Goal: Find specific page/section: Find specific page/section

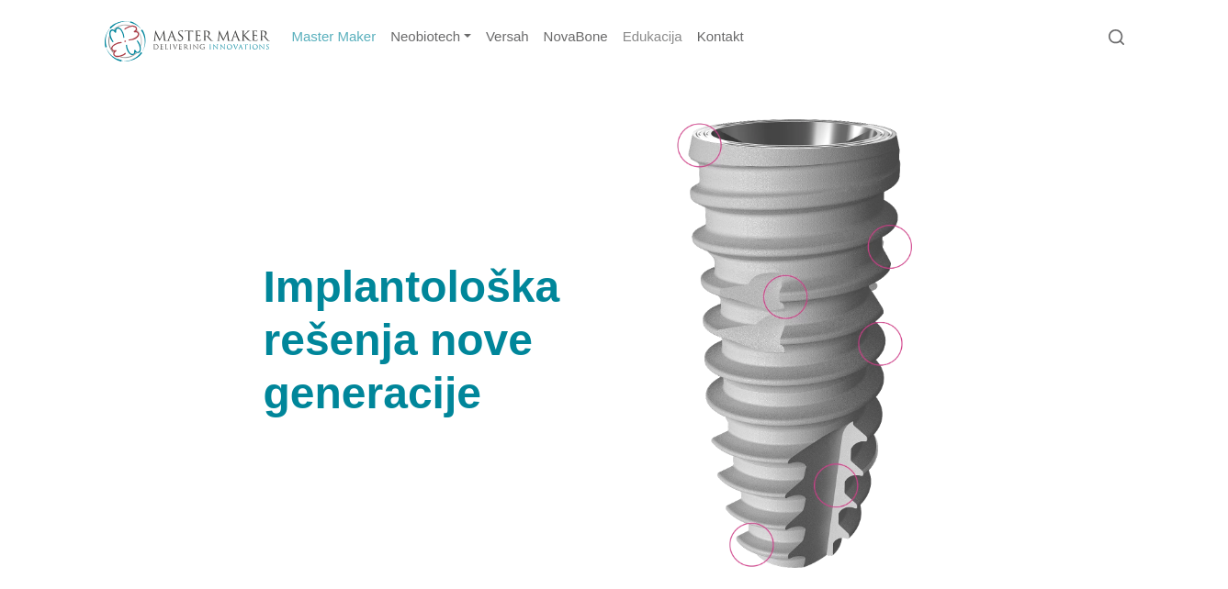
click at [654, 39] on link "Edukacija" at bounding box center [652, 37] width 74 height 36
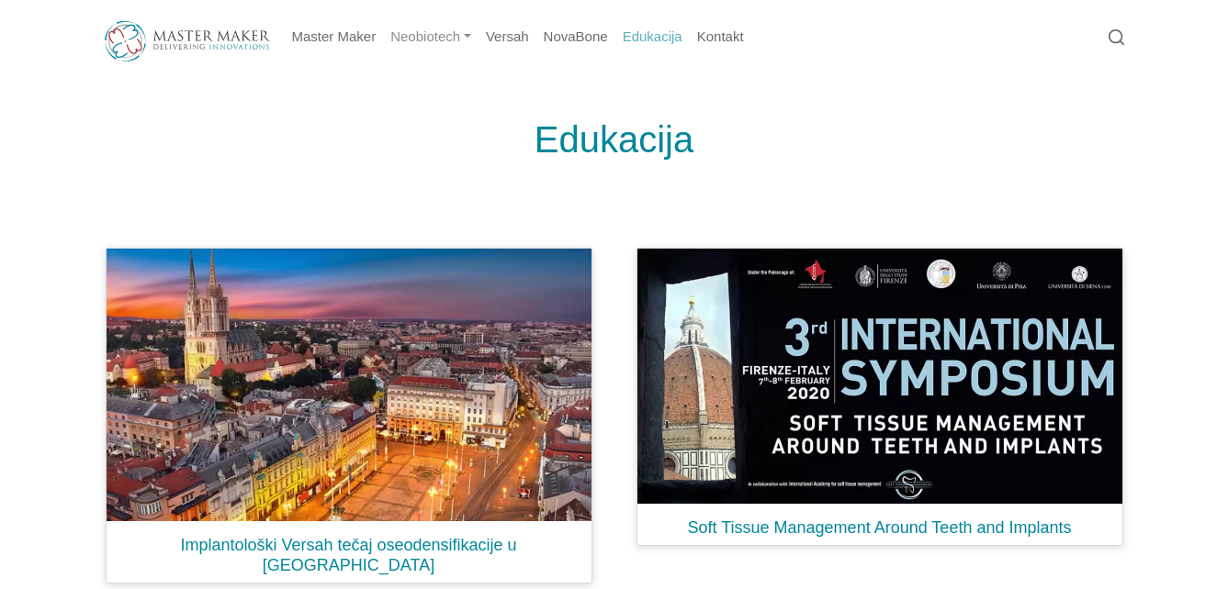
click at [469, 39] on link "Neobiotech" at bounding box center [430, 37] width 95 height 36
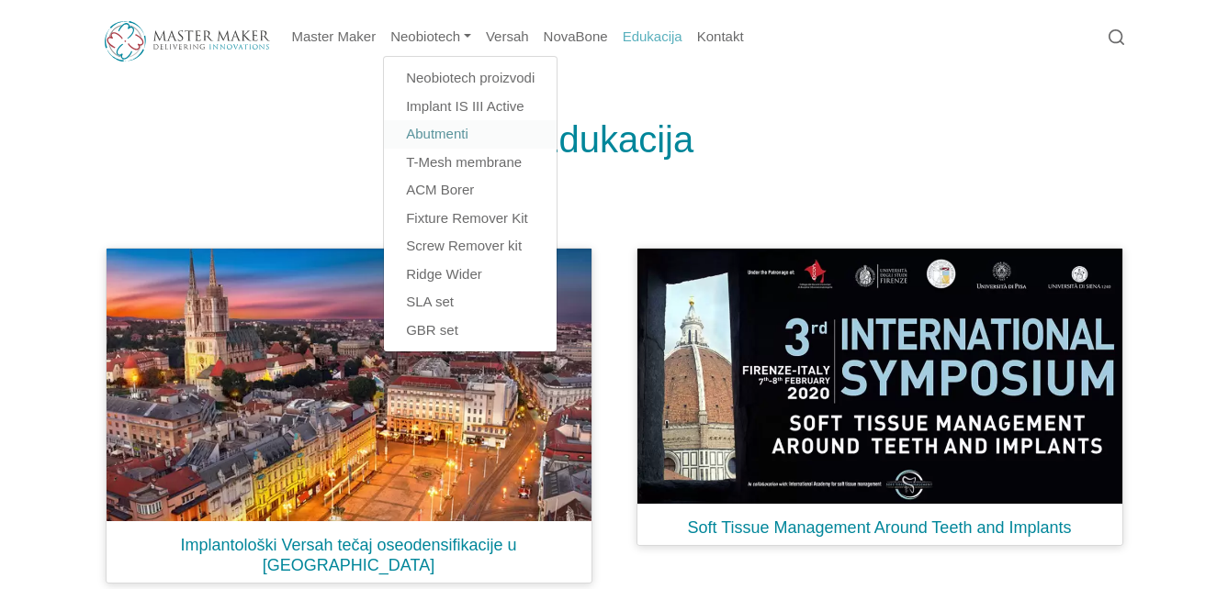
click at [470, 133] on link "Abutmenti" at bounding box center [470, 134] width 173 height 28
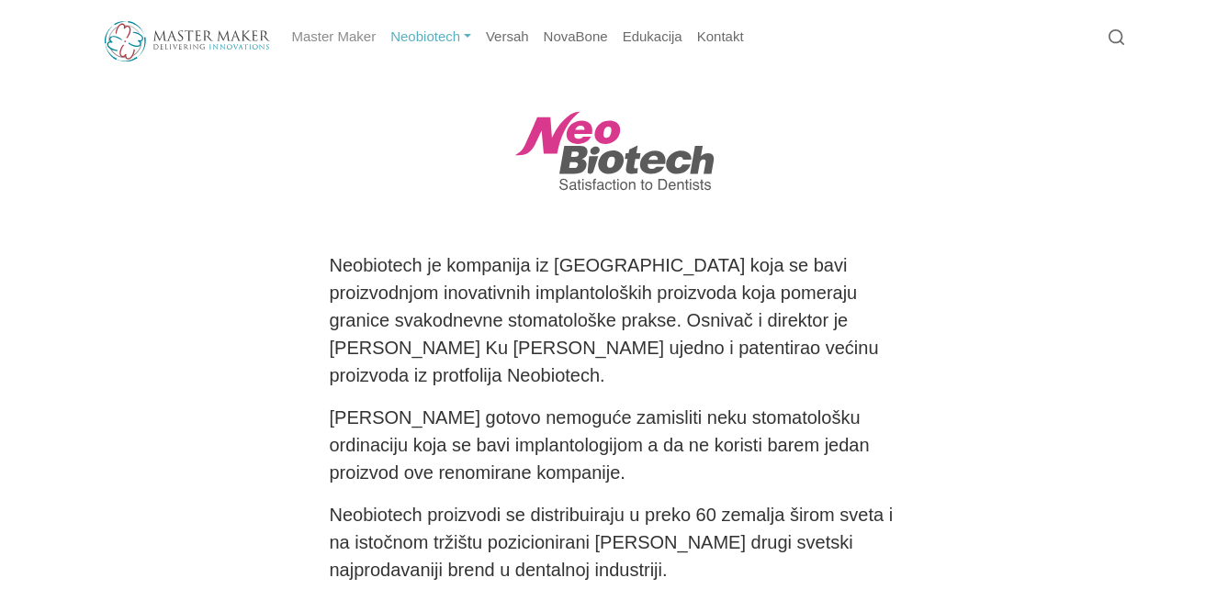
click at [350, 38] on link "Master Maker" at bounding box center [334, 37] width 99 height 36
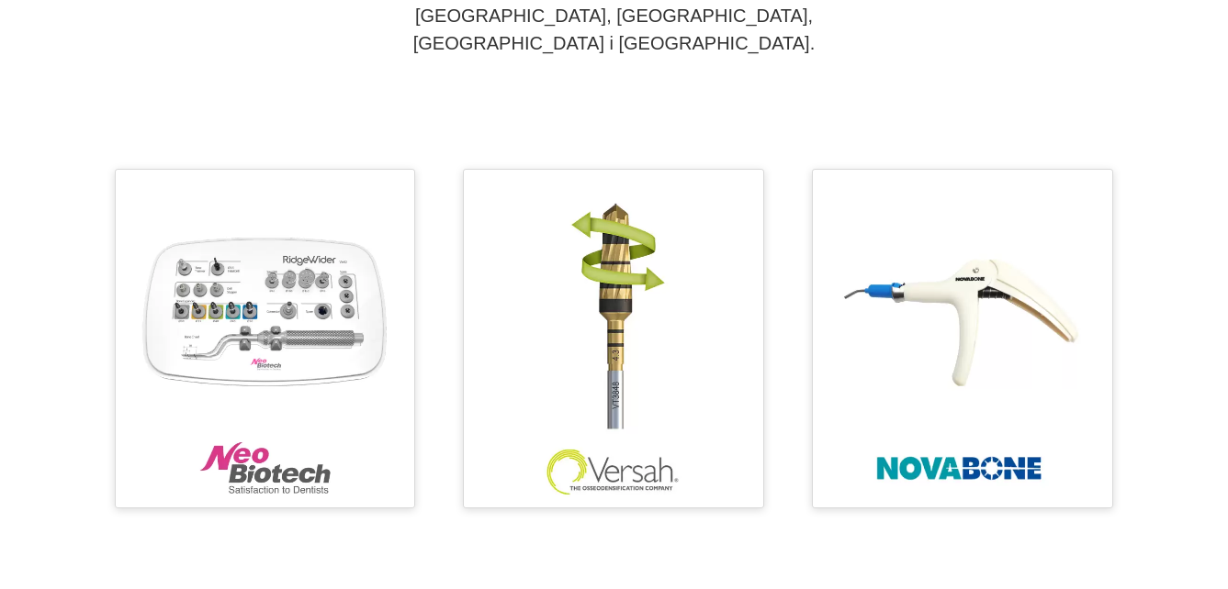
scroll to position [727, 0]
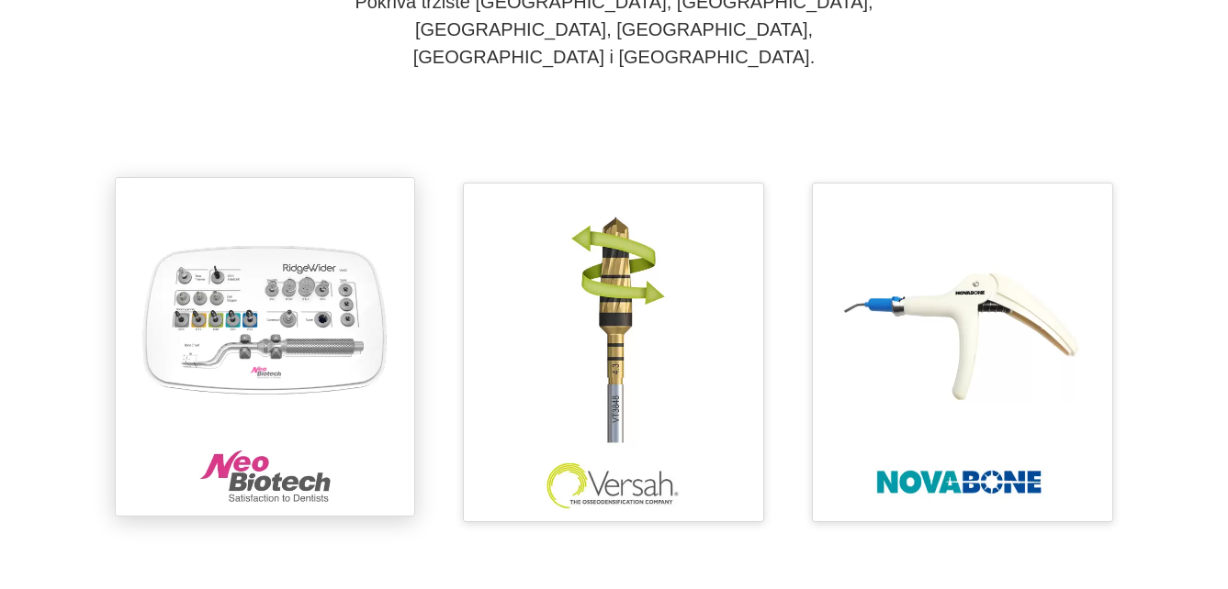
click at [291, 264] on img at bounding box center [265, 347] width 281 height 320
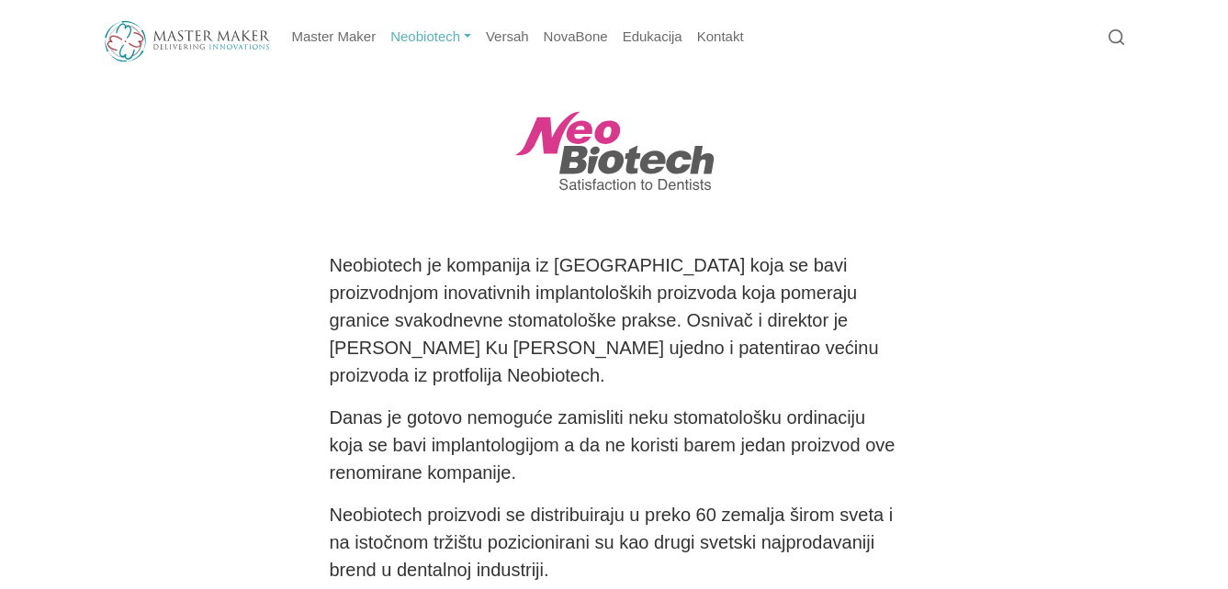
scroll to position [18, 0]
